Goal: Task Accomplishment & Management: Manage account settings

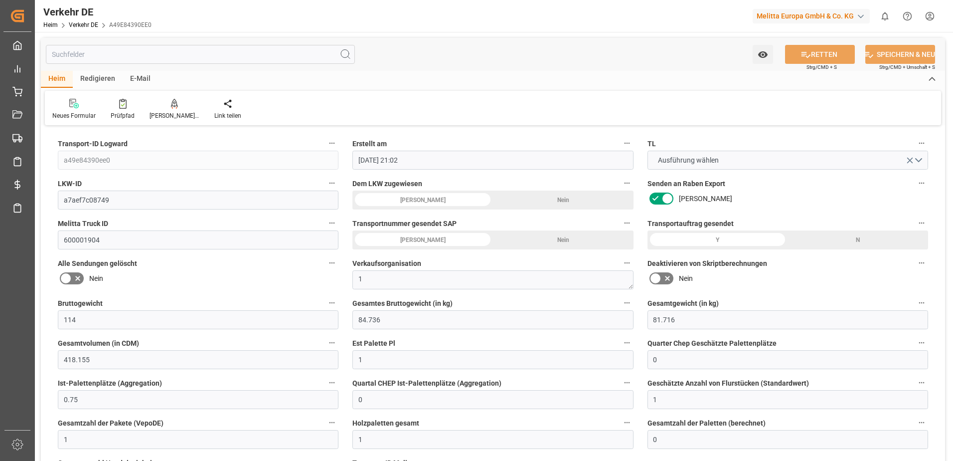
scroll to position [499, 0]
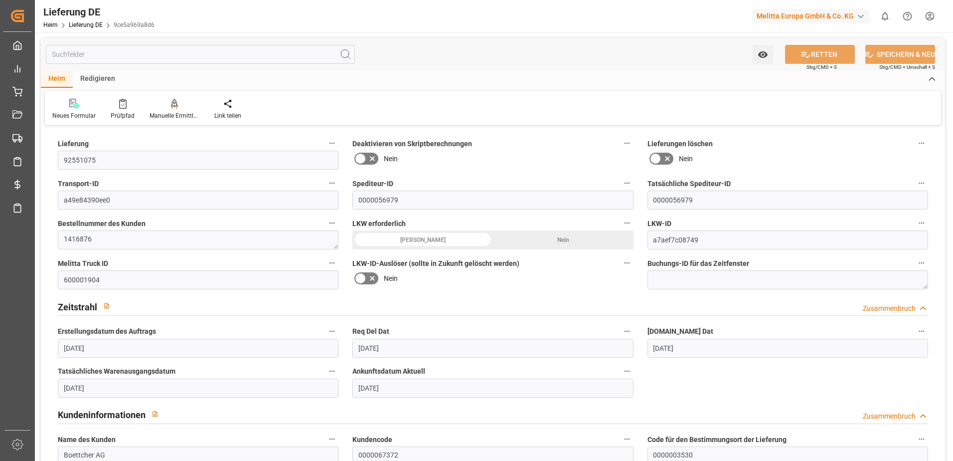
scroll to position [1496, 0]
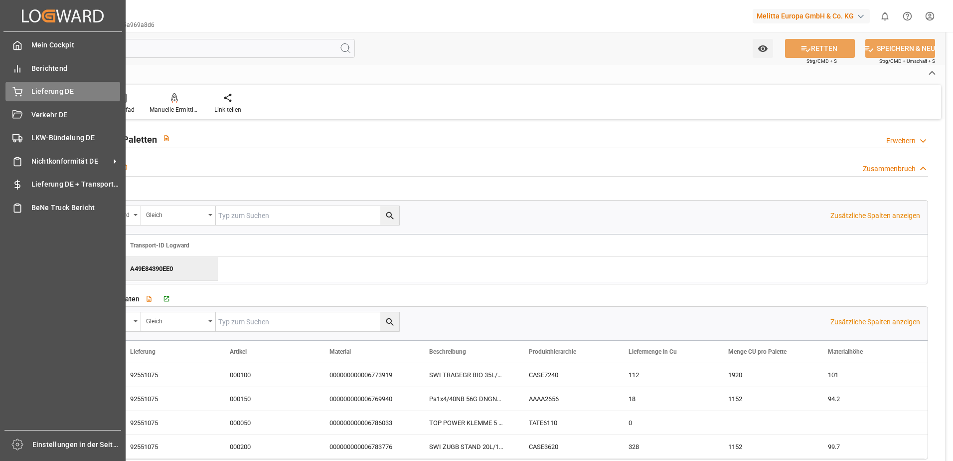
click at [17, 91] on icon at bounding box center [17, 92] width 10 height 10
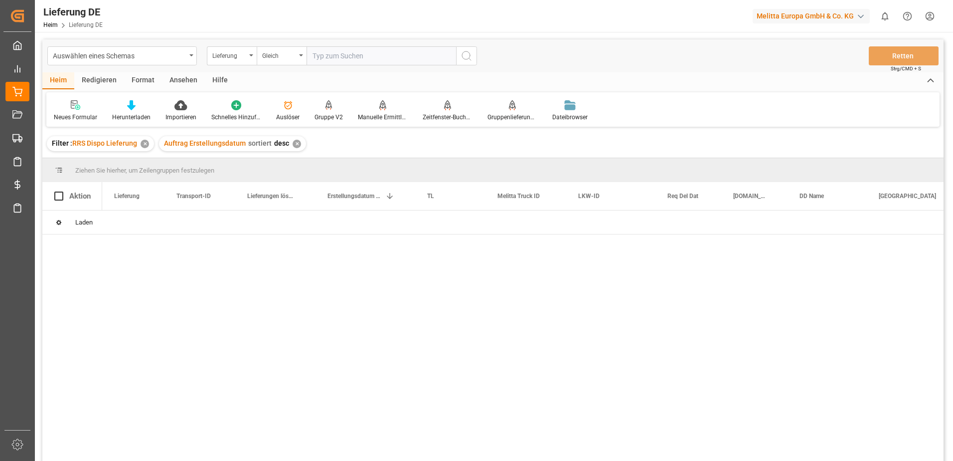
click at [387, 58] on input "text" at bounding box center [382, 55] width 150 height 19
type input "92553539"
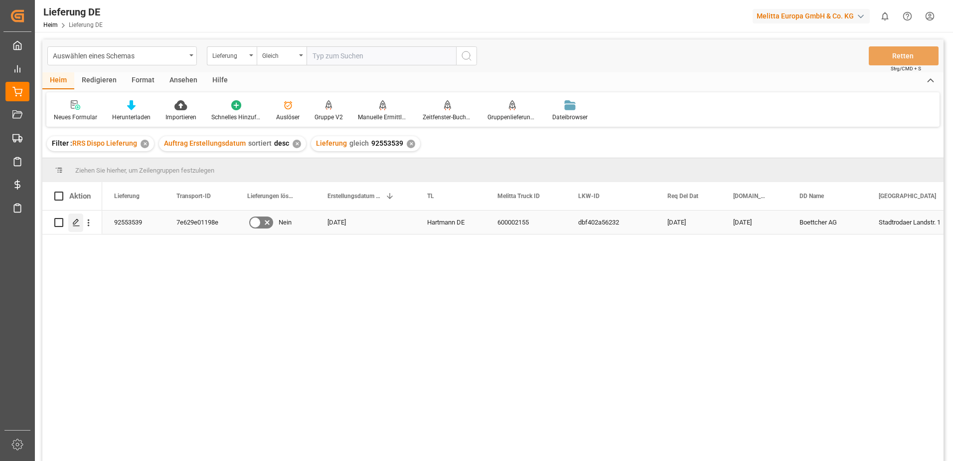
click at [78, 221] on polygon "Drücken Sie die Leertaste, um diese Zeile auszuwählen." at bounding box center [75, 221] width 5 height 5
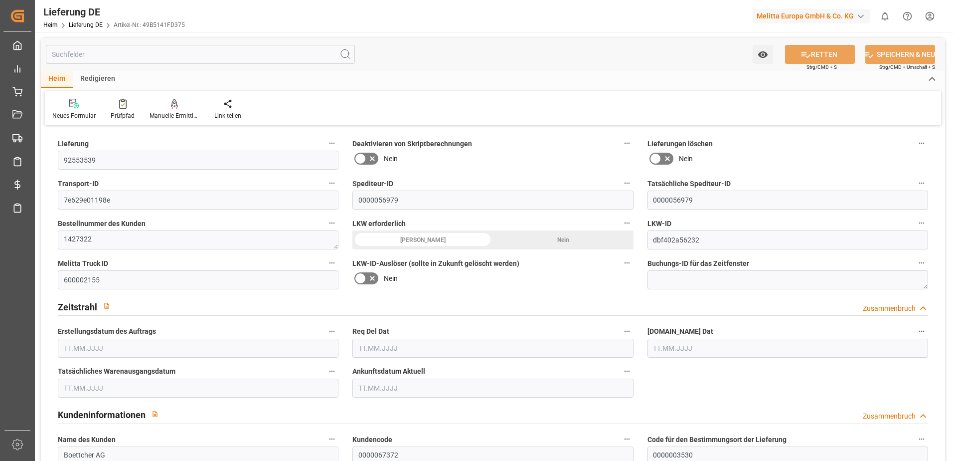
type input "0"
type input "1"
type input "101.593"
type input "140"
type input "461.769"
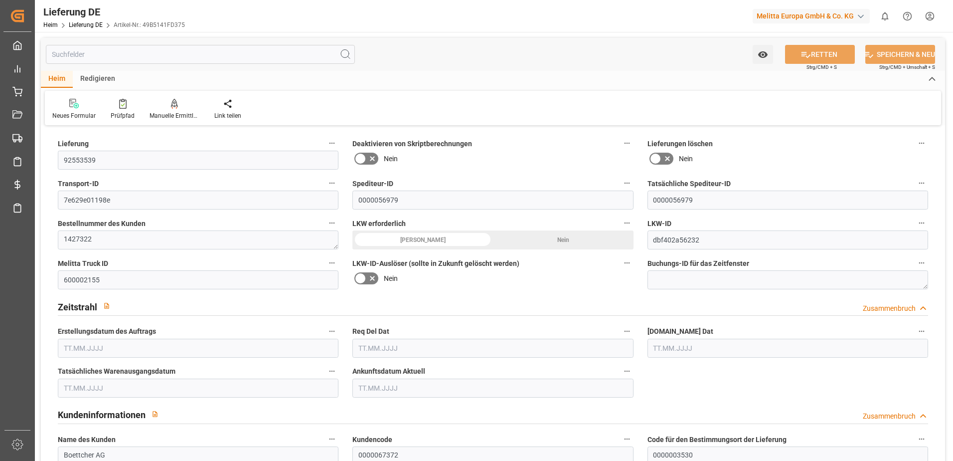
type input "29.08.2025"
type input "[DATE]"
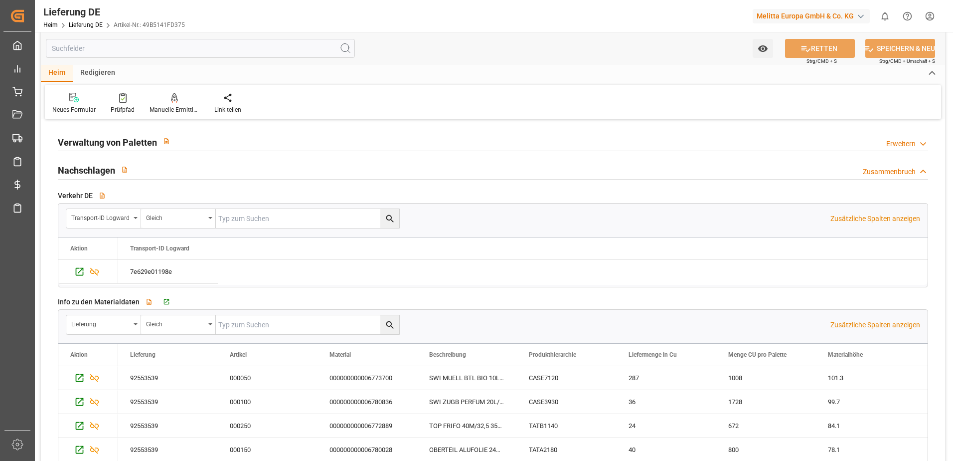
scroll to position [1545, 0]
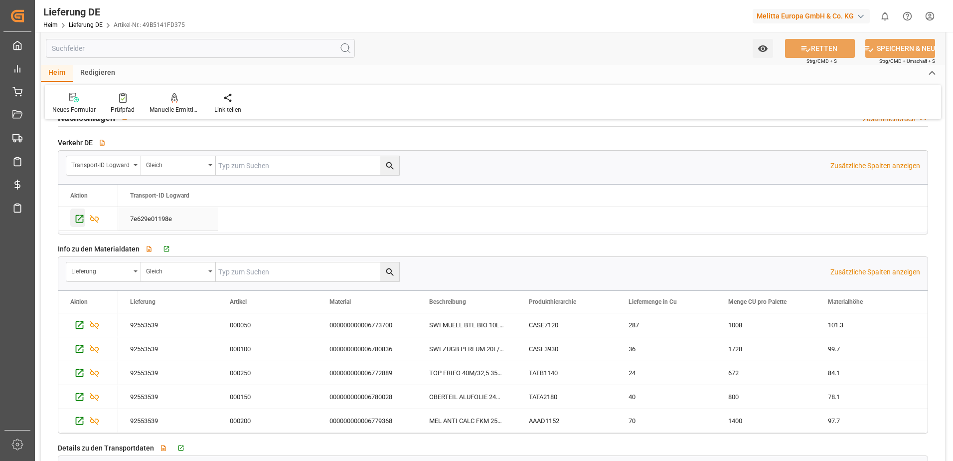
click at [78, 221] on icon "Drücken Sie die Leertaste, um diese Zeile auszuwählen." at bounding box center [79, 218] width 10 height 10
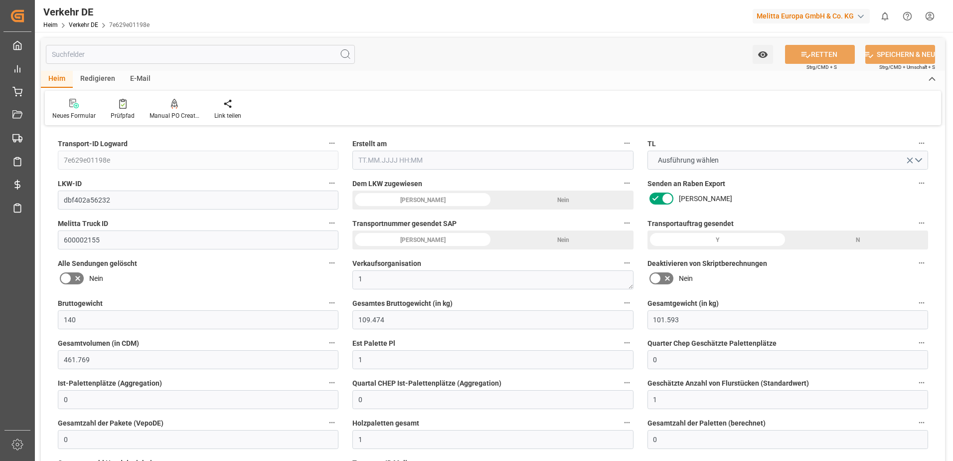
type input "140"
type input "109.474"
type input "101.593"
type input "461.769"
type input "1"
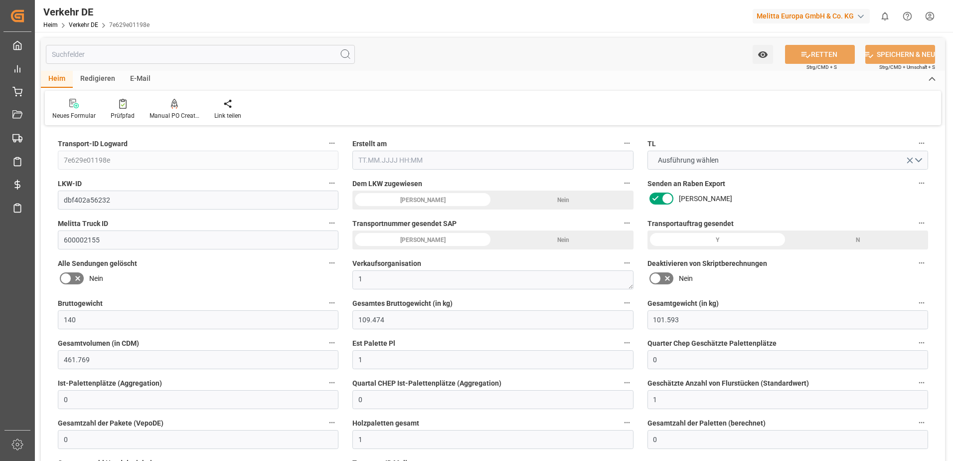
type input "0"
type input "1"
type input "0"
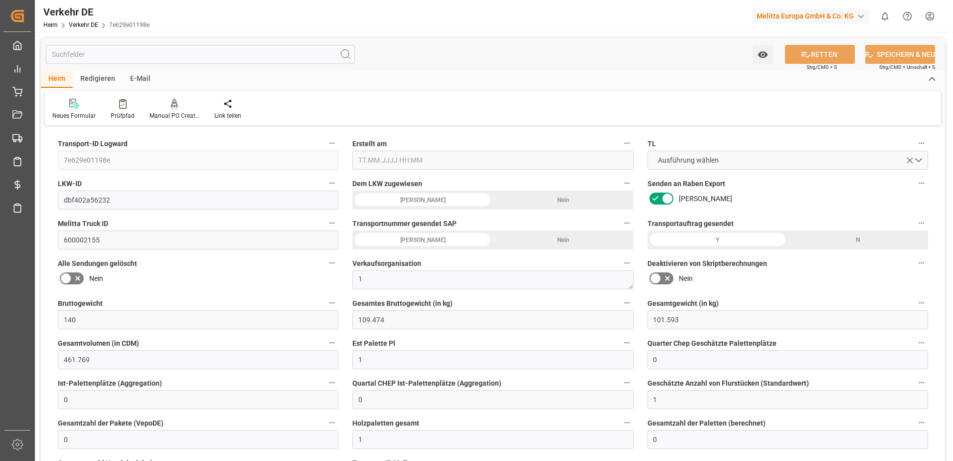
type input "1"
type input "0"
type input "54"
type input "0"
type input "55.71"
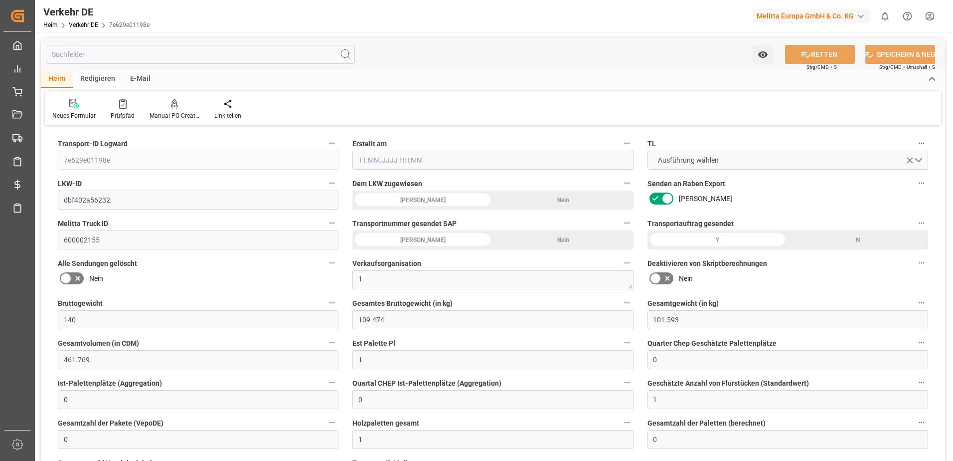
type input "29.642"
type input "55.71"
type input "7"
type input "0"
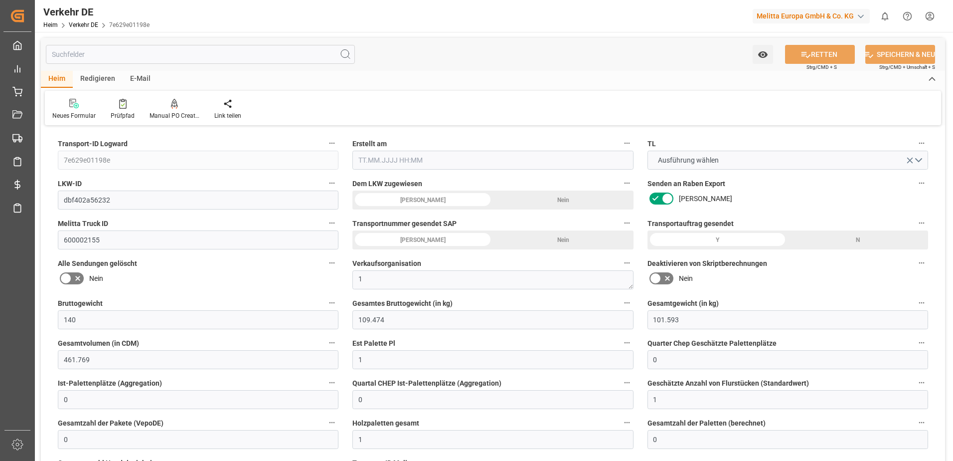
type input "0"
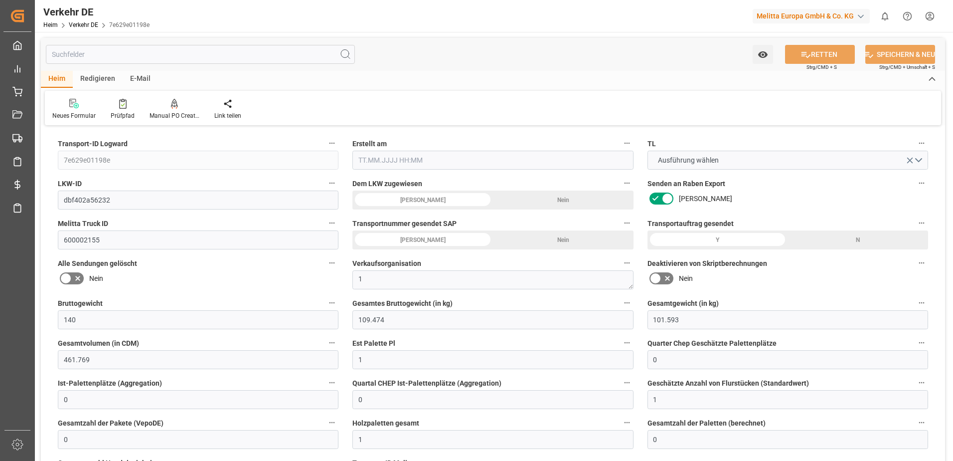
type input "0"
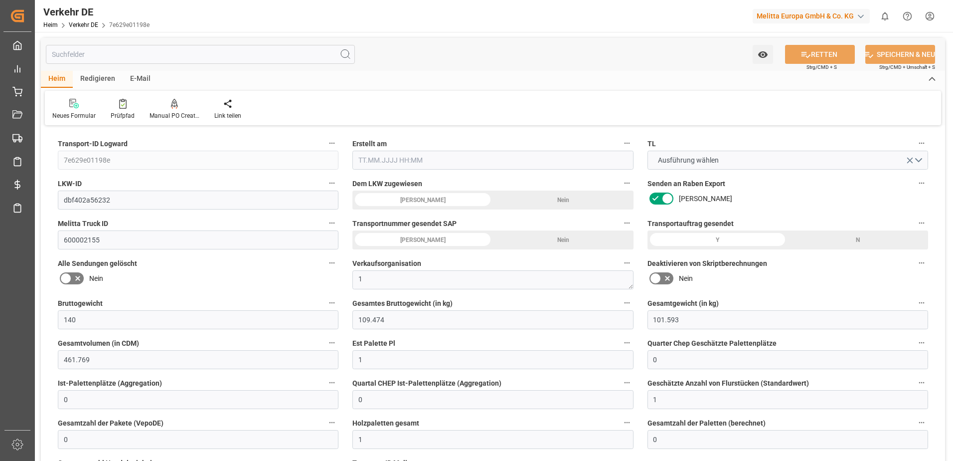
type input "0"
type input "109.474"
type input "4710.8598"
type input "21"
type input "35"
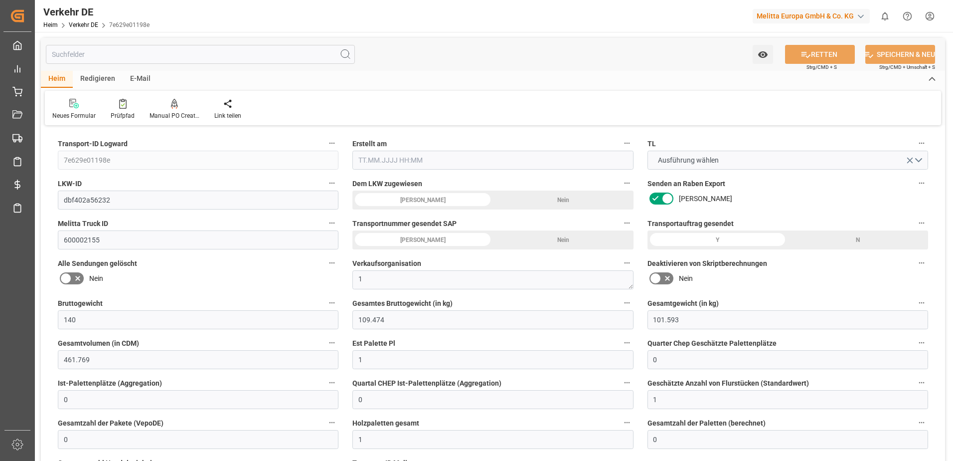
type input "0"
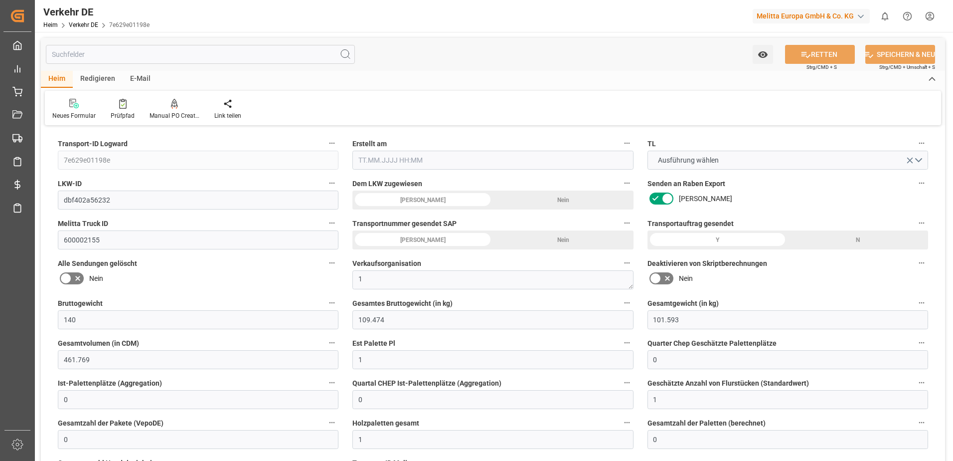
type input "0"
type input "1"
type input "0"
type input "54"
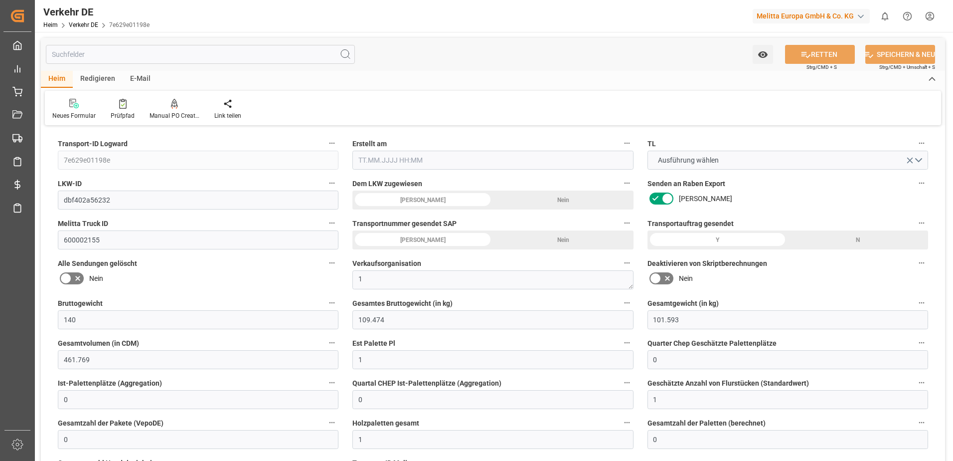
type input "85.352"
type input "55.71"
type input "[DATE] 21:02"
type input "[DATE]"
